Goal: Information Seeking & Learning: Compare options

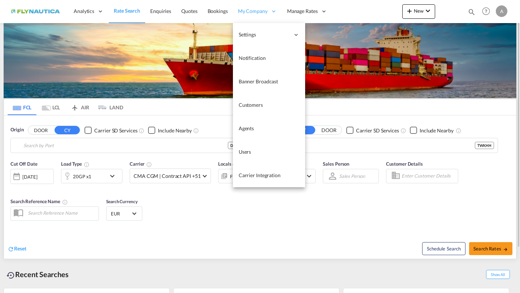
type input "[GEOGRAPHIC_DATA], [GEOGRAPHIC_DATA]"
type input "[GEOGRAPHIC_DATA], TWKHH"
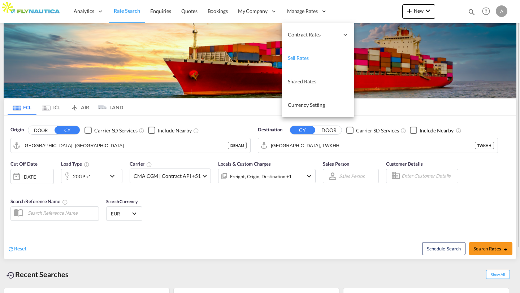
click at [304, 57] on span "Sell Rates" at bounding box center [298, 58] width 21 height 6
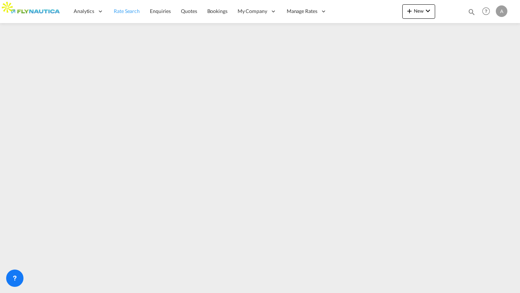
click at [121, 7] on link "Rate Search" at bounding box center [127, 11] width 36 height 23
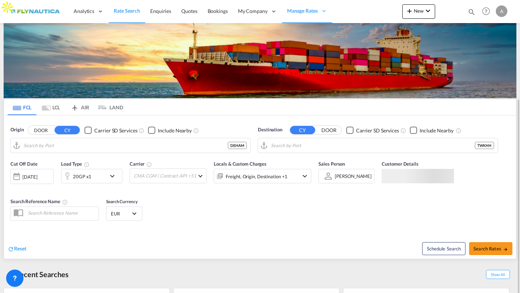
type input "[GEOGRAPHIC_DATA], [GEOGRAPHIC_DATA]"
type input "[GEOGRAPHIC_DATA], TWKHH"
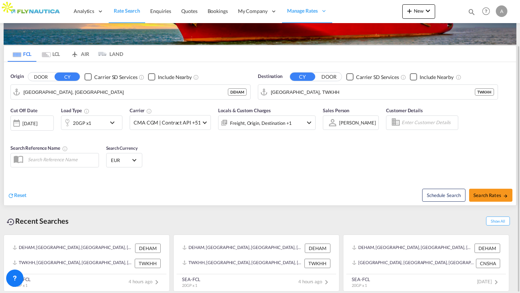
click at [50, 55] on md-icon "Use the left and right arrow keys to navigate between tabs" at bounding box center [46, 54] width 9 height 5
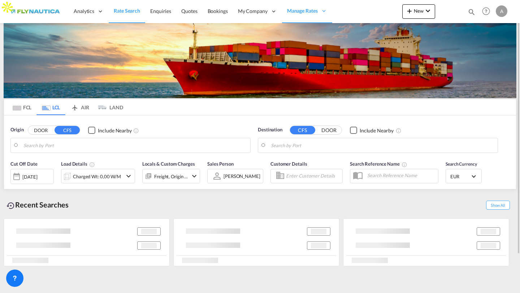
scroll to position [0, 0]
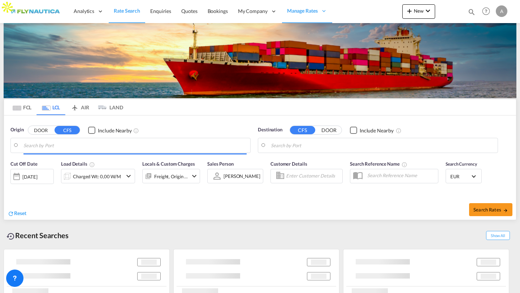
type input "DE-22844, [GEOGRAPHIC_DATA], [GEOGRAPHIC_DATA]"
type input "[PERSON_NAME], BRSSZ"
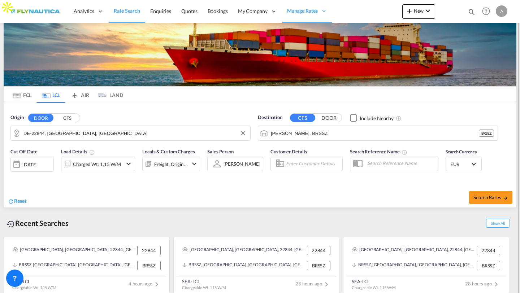
scroll to position [14, 0]
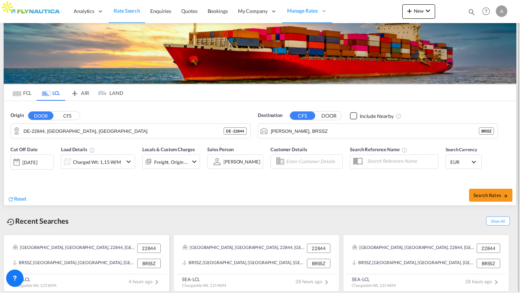
click at [78, 253] on div "[GEOGRAPHIC_DATA], [GEOGRAPHIC_DATA], 22844, [GEOGRAPHIC_DATA], [GEOGRAPHIC_DAT…" at bounding box center [87, 248] width 154 height 15
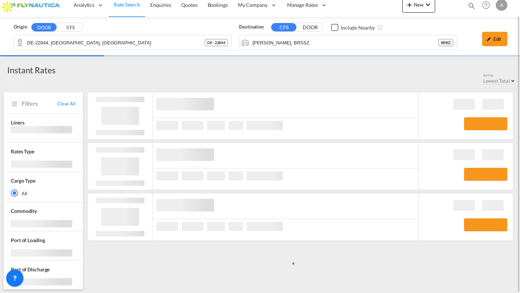
scroll to position [6, 0]
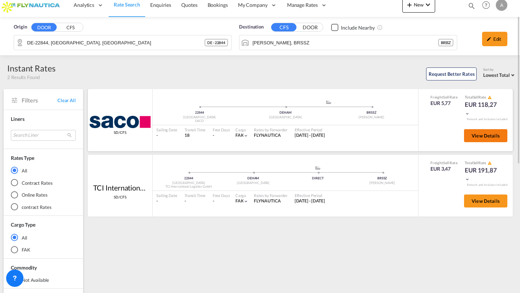
click at [478, 139] on button "View Details" at bounding box center [485, 135] width 43 height 13
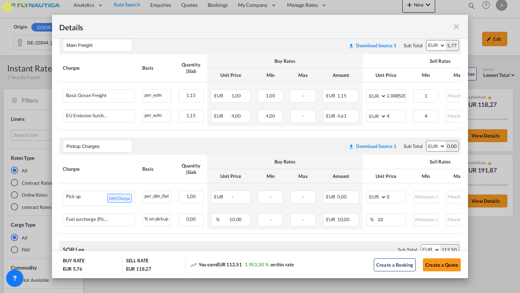
scroll to position [133, 0]
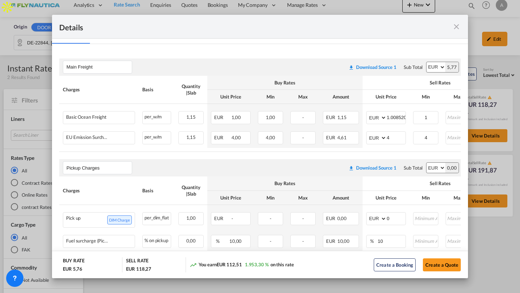
click at [454, 29] on md-icon "icon-close fg-AAA8AD m-0 cursor" at bounding box center [456, 26] width 9 height 9
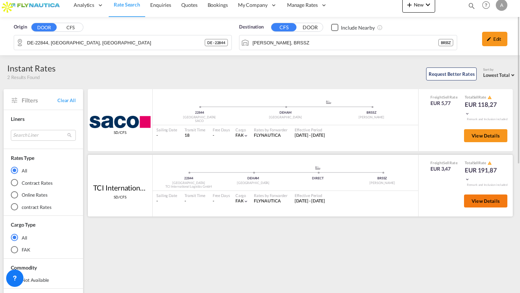
click at [473, 197] on button "View Details" at bounding box center [485, 201] width 43 height 13
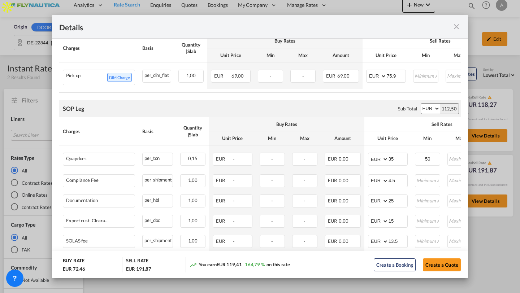
scroll to position [248, 0]
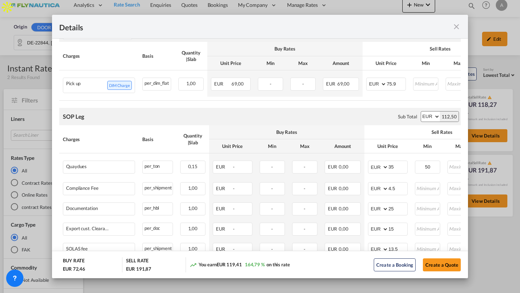
click at [456, 27] on md-icon "icon-close fg-AAA8AD m-0 cursor" at bounding box center [456, 26] width 9 height 9
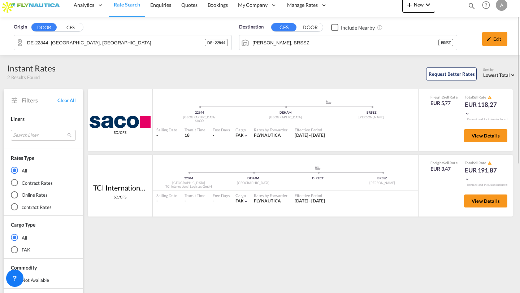
click at [28, 196] on md-radio-button "Online Rates" at bounding box center [43, 194] width 65 height 7
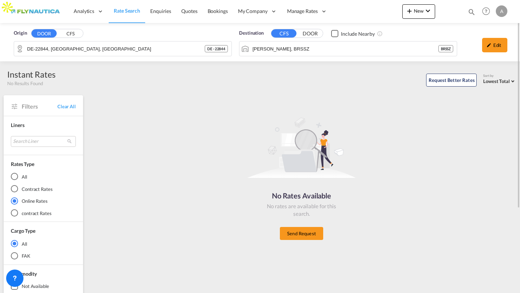
scroll to position [0, 0]
click at [19, 175] on md-radio-button "All" at bounding box center [43, 176] width 65 height 7
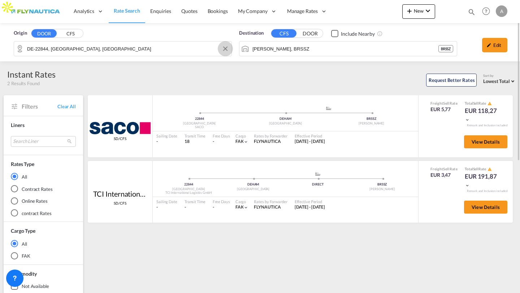
click at [224, 51] on button "Clear Input" at bounding box center [225, 48] width 11 height 11
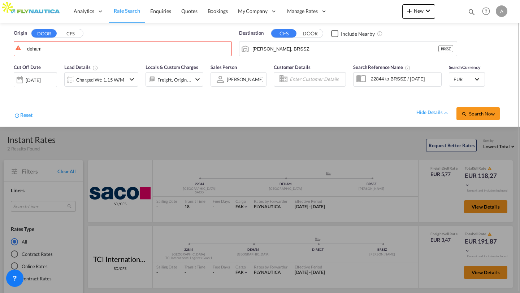
click at [67, 32] on button "CFS" at bounding box center [70, 34] width 25 height 8
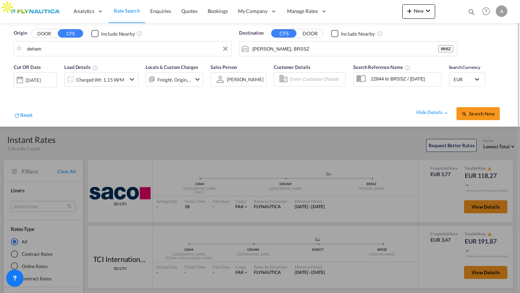
click at [58, 48] on input "deham" at bounding box center [127, 48] width 201 height 11
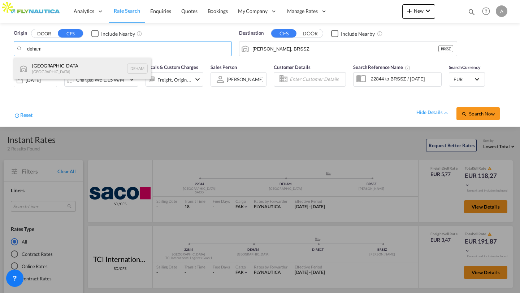
click at [55, 64] on div "[GEOGRAPHIC_DATA] [GEOGRAPHIC_DATA] DEHAM" at bounding box center [82, 69] width 137 height 22
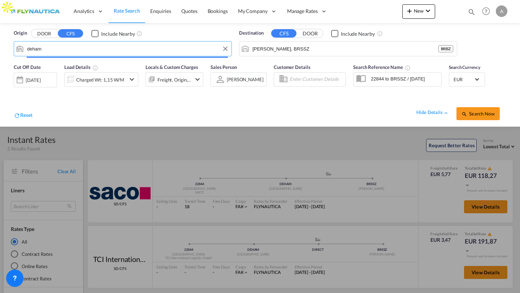
type input "[GEOGRAPHIC_DATA], [GEOGRAPHIC_DATA]"
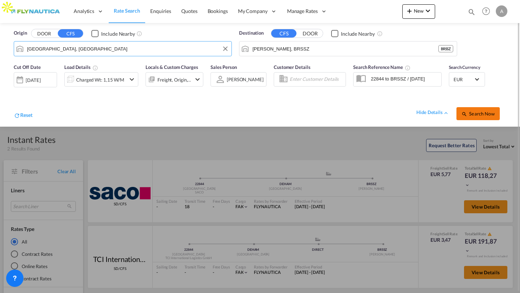
click at [477, 108] on button "Search Now" at bounding box center [477, 113] width 43 height 13
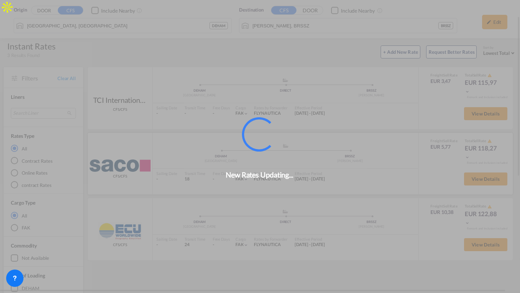
scroll to position [29, 0]
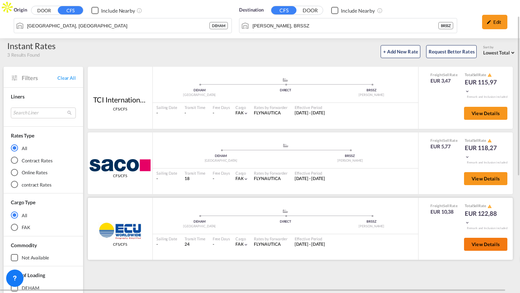
click at [480, 246] on span "View Details" at bounding box center [486, 245] width 28 height 6
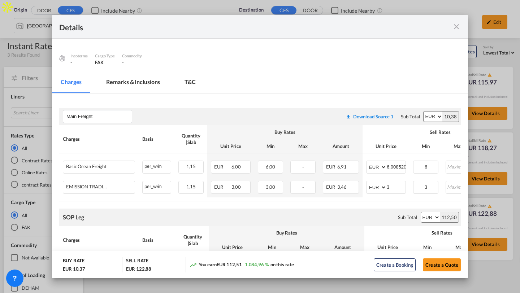
scroll to position [50, 0]
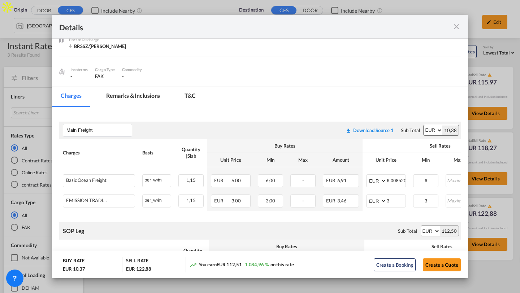
click at [459, 27] on md-icon "icon-close fg-AAA8AD m-0 cursor" at bounding box center [456, 26] width 9 height 9
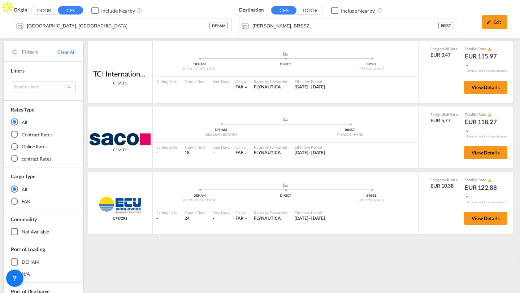
scroll to position [54, 0]
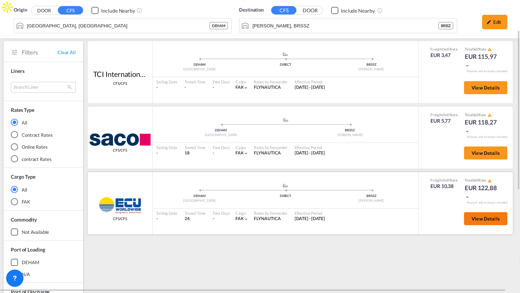
click at [476, 223] on button "View Details" at bounding box center [485, 218] width 43 height 13
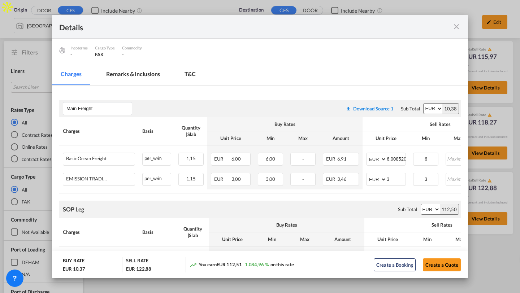
scroll to position [79, 0]
